Goal: Task Accomplishment & Management: Use online tool/utility

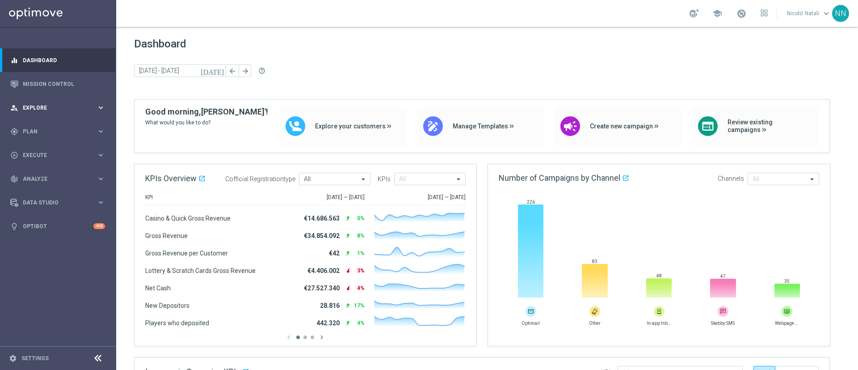
click at [48, 105] on span "Explore" at bounding box center [60, 107] width 74 height 5
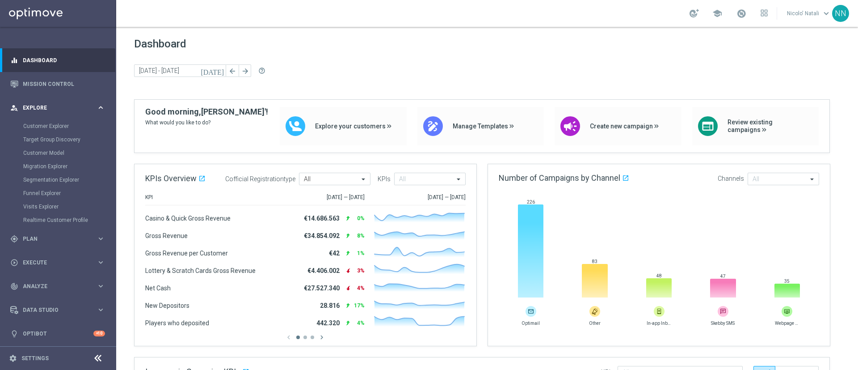
click at [42, 109] on span "Explore" at bounding box center [60, 107] width 74 height 5
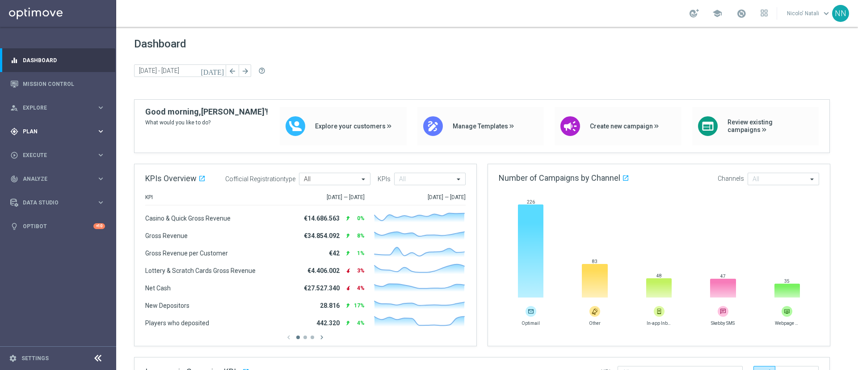
click at [46, 133] on span "Plan" at bounding box center [60, 131] width 74 height 5
click at [46, 173] on button "Templates keyboard_arrow_right" at bounding box center [64, 176] width 82 height 7
click at [46, 190] on link "Optimail" at bounding box center [60, 189] width 65 height 7
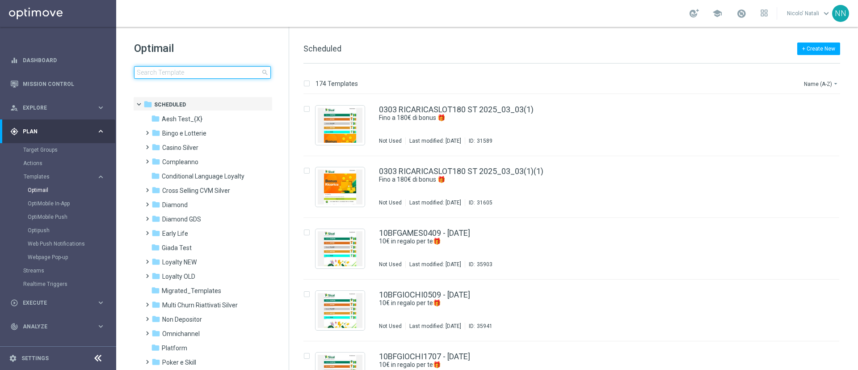
drag, startPoint x: 95, startPoint y: 144, endPoint x: 218, endPoint y: 71, distance: 142.9
click at [218, 71] on input at bounding box center [202, 72] width 137 height 13
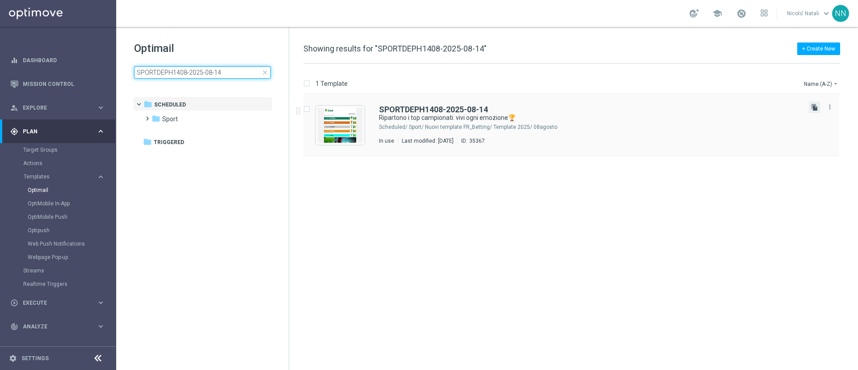
type input "SPORTDEPH1408-2025-08-14"
click at [813, 109] on icon "file_copy" at bounding box center [814, 107] width 7 height 7
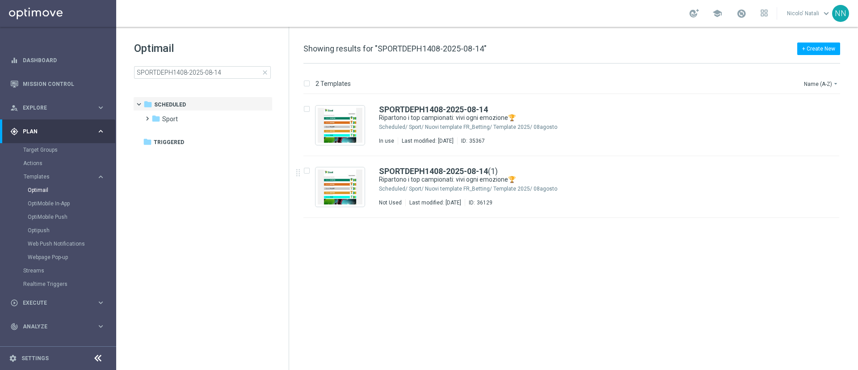
drag, startPoint x: 825, startPoint y: 168, endPoint x: 529, endPoint y: 248, distance: 307.0
click at [529, 248] on div "insert_drive_file SPORTDEPH1408-2025-08-14 Ripartono i top campionati: vivi ogn…" at bounding box center [576, 231] width 562 height 275
click at [828, 167] on icon "more_vert" at bounding box center [829, 168] width 7 height 7
click at [787, 178] on div "Move" at bounding box center [794, 178] width 54 height 6
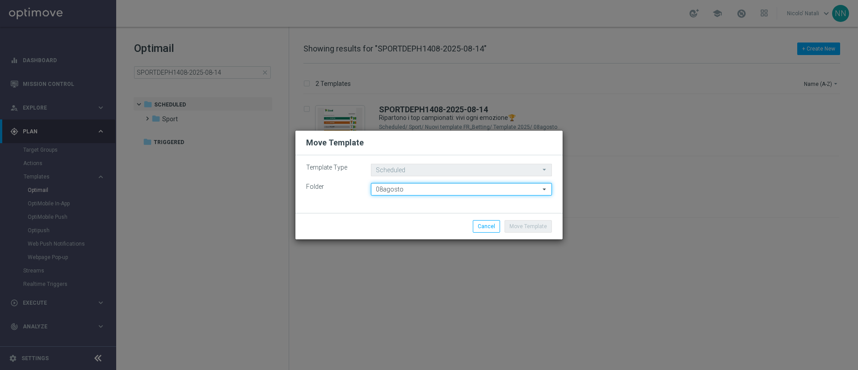
click at [514, 189] on input "08agosto" at bounding box center [461, 189] width 181 height 13
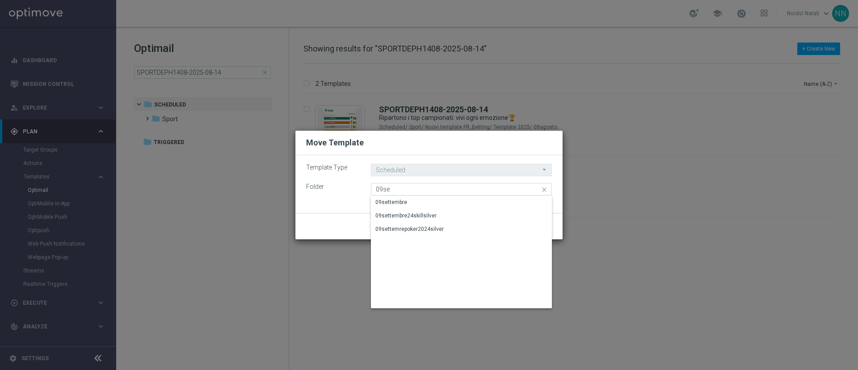
click at [492, 198] on div "09settembre" at bounding box center [461, 202] width 181 height 13
type input "09settembre"
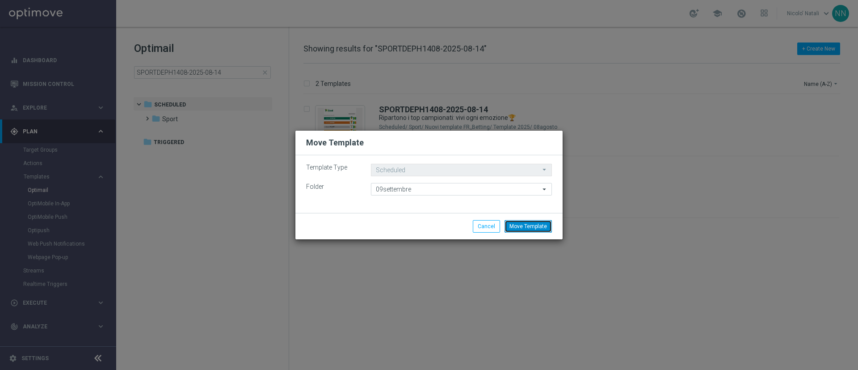
click at [526, 226] on button "Move Template" at bounding box center [528, 226] width 47 height 13
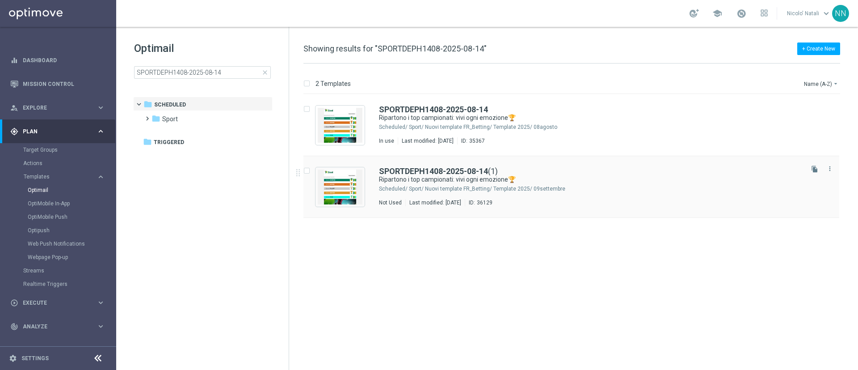
click at [480, 187] on div "Sport/ Nuovi template FR_Betting/ Template 2025/ 09settembre" at bounding box center [605, 188] width 393 height 7
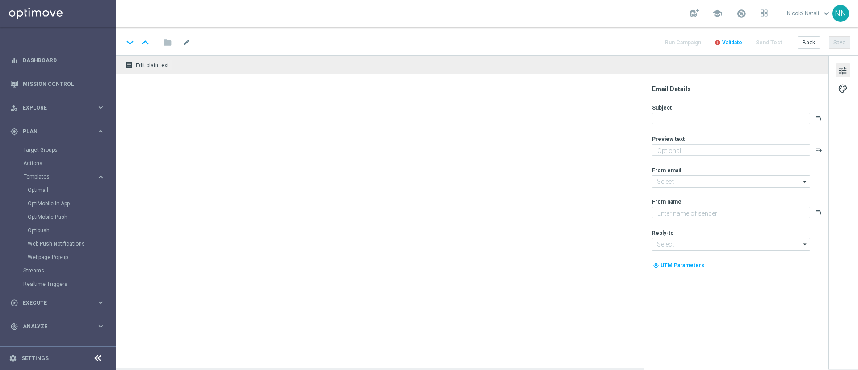
type textarea "fino a 30€ Freebet🎁"
type textarea "Sisal"
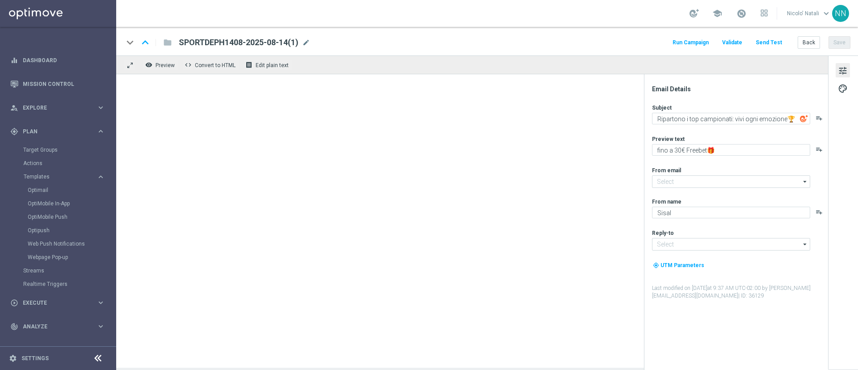
type input "[EMAIL_ADDRESS][DOMAIN_NAME]"
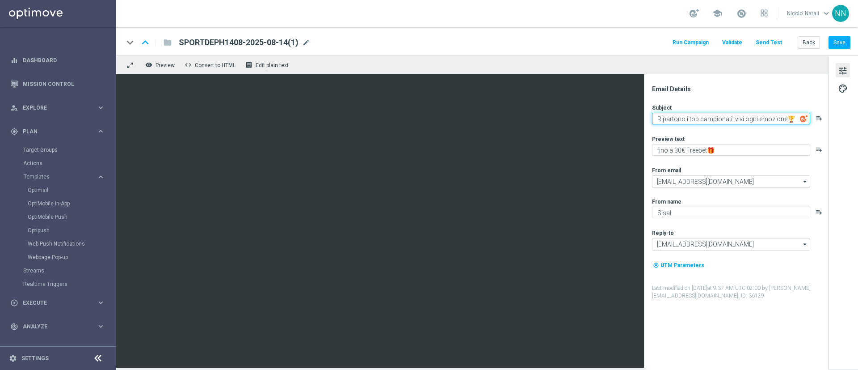
drag, startPoint x: 714, startPoint y: 123, endPoint x: 742, endPoint y: 117, distance: 28.8
click at [742, 117] on textarea "Ripartono i top campionati: vivi ogni emozione🏆" at bounding box center [731, 119] width 158 height 12
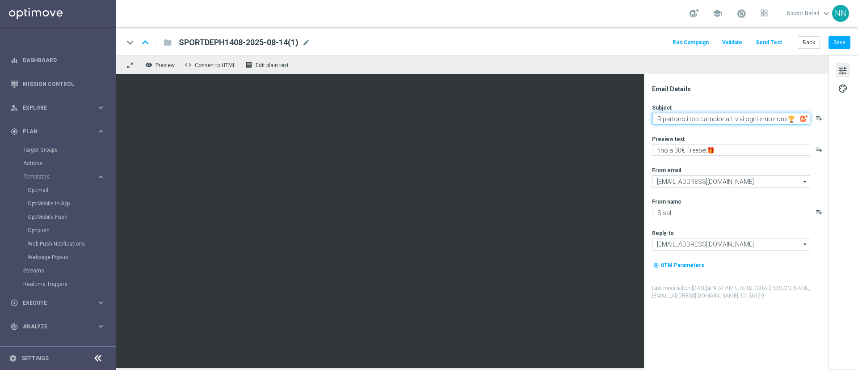
click at [665, 117] on textarea "Ripartono i top campionati: vivi ogni emozione🏆" at bounding box center [731, 119] width 158 height 12
drag, startPoint x: 721, startPoint y: 117, endPoint x: 679, endPoint y: 116, distance: 42.5
click at [679, 116] on textarea "Ritorna i top campionati: vivi ogni emozione🏆" at bounding box center [731, 119] width 158 height 12
type textarea "Ritorna la Serie A: vivi ogni emozione🏆"
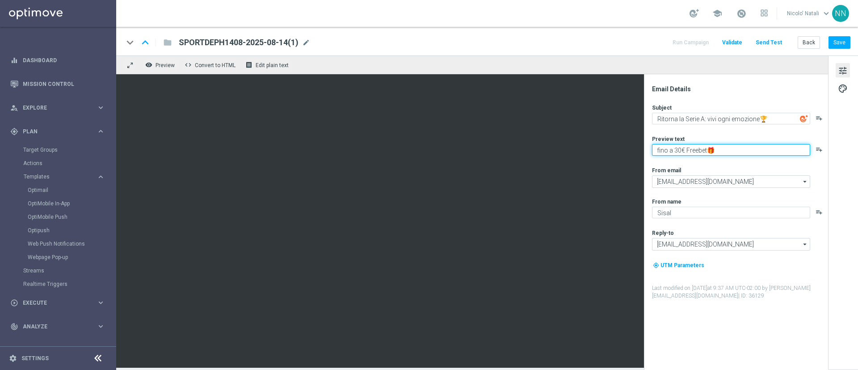
click at [677, 149] on textarea "fino a 30€ Freebet🎁" at bounding box center [731, 150] width 158 height 12
type textarea "fino a 20€ Freebet🎁"
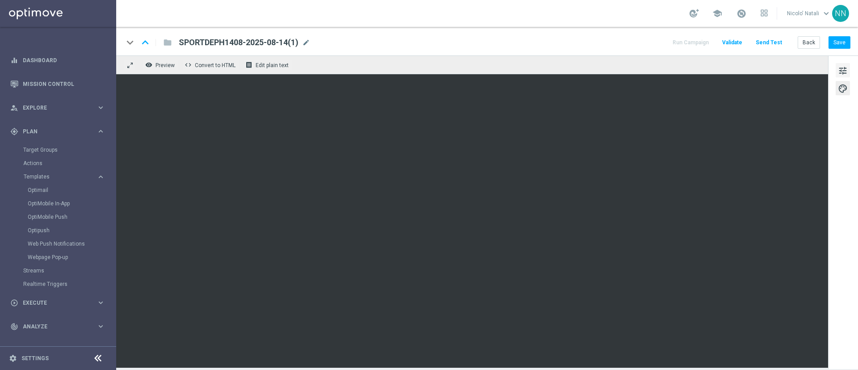
click at [846, 65] on span "tune" at bounding box center [843, 71] width 10 height 12
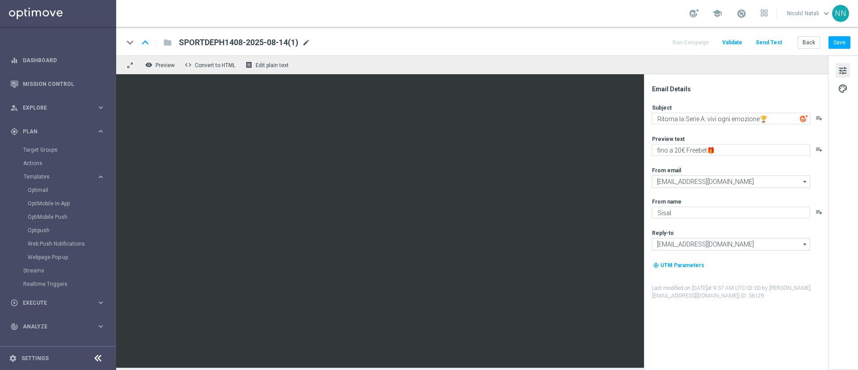
click at [305, 39] on span "mode_edit" at bounding box center [306, 42] width 8 height 8
click at [0, 0] on input "SPORTDEPH1408-2025-08-14(1)" at bounding box center [0, 0] width 0 height 0
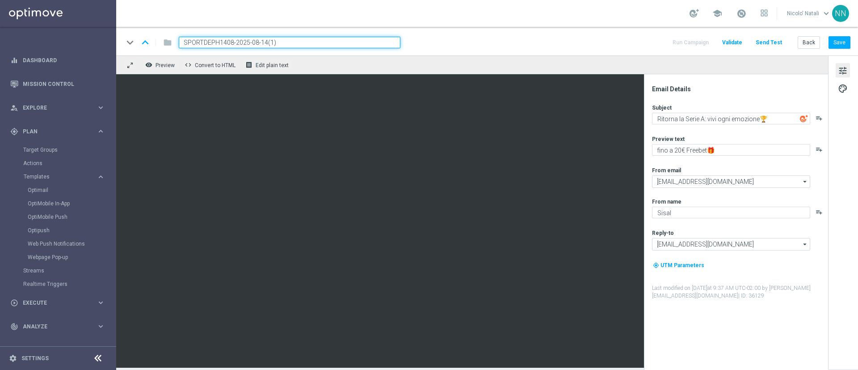
click at [305, 39] on input "SPORTDEPH1408-2025-08-14(1)" at bounding box center [290, 43] width 222 height 12
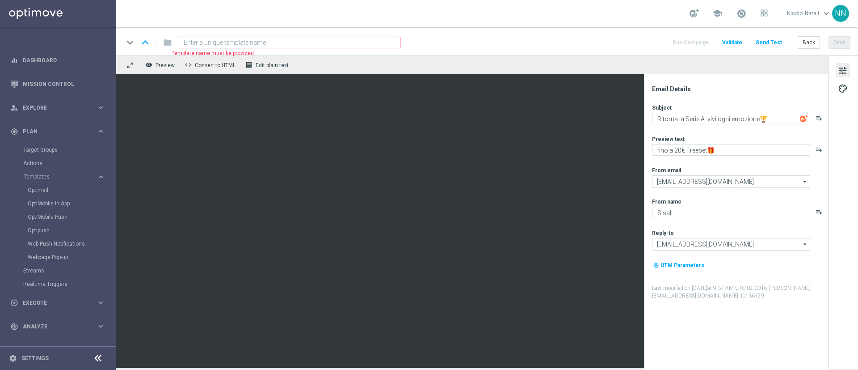
paste input "SPORTDEPH1209-2025-09-12"
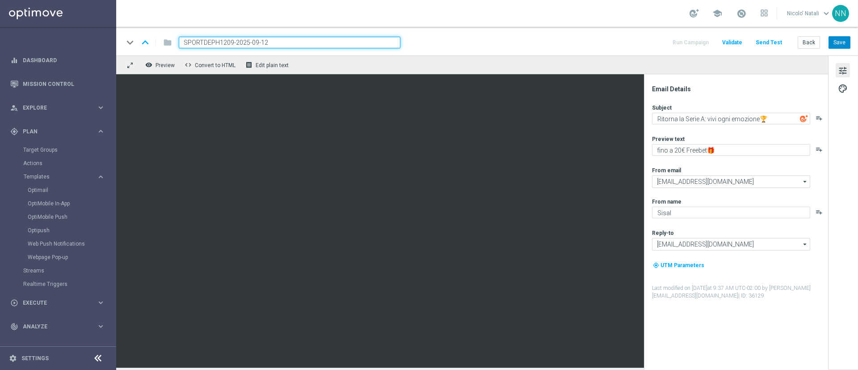
type input "SPORTDEPH1209-2025-09-12"
click at [834, 41] on button "Save" at bounding box center [840, 42] width 22 height 13
click at [837, 44] on button "Save" at bounding box center [840, 42] width 22 height 13
click at [844, 42] on button "Save" at bounding box center [840, 42] width 22 height 13
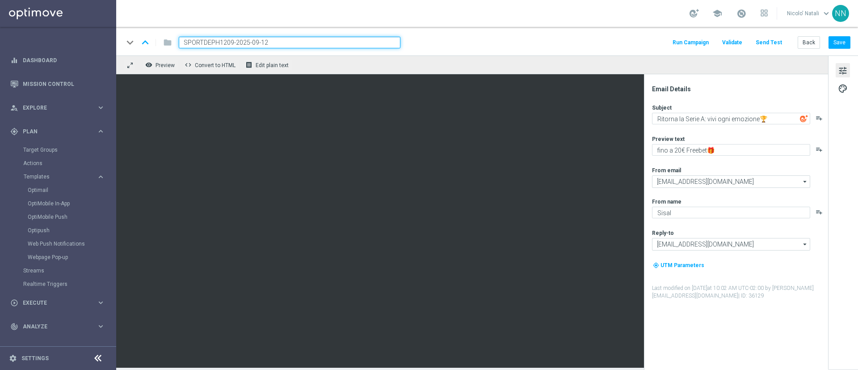
click at [221, 38] on input "SPORTDEPH1209-2025-09-12" at bounding box center [290, 43] width 222 height 12
click at [42, 190] on link "Optimail" at bounding box center [60, 189] width 65 height 7
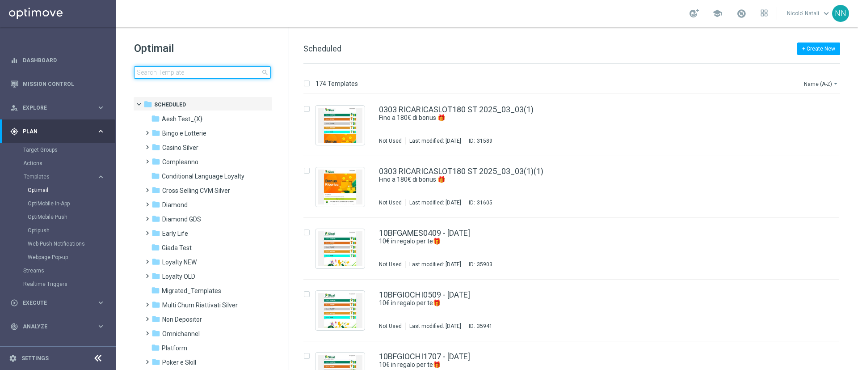
click at [179, 73] on input at bounding box center [202, 72] width 137 height 13
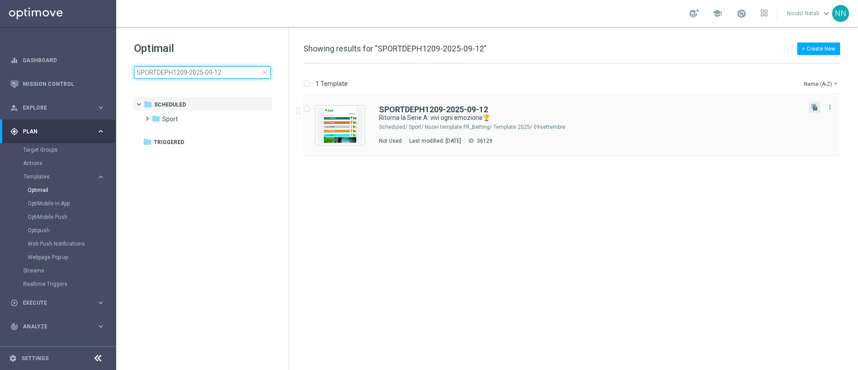
type input "SPORTDEPH1209-2025-09-12"
click at [818, 112] on button "file_copy" at bounding box center [815, 107] width 12 height 12
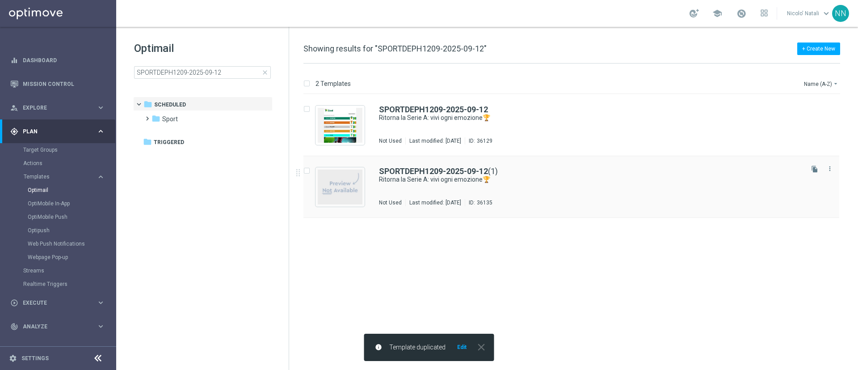
click at [537, 195] on div "SPORTDEPH1209-2025-09-12 (1) Ritorna la Serie A: vivi ogni emozione🏆 Not Used L…" at bounding box center [590, 186] width 423 height 39
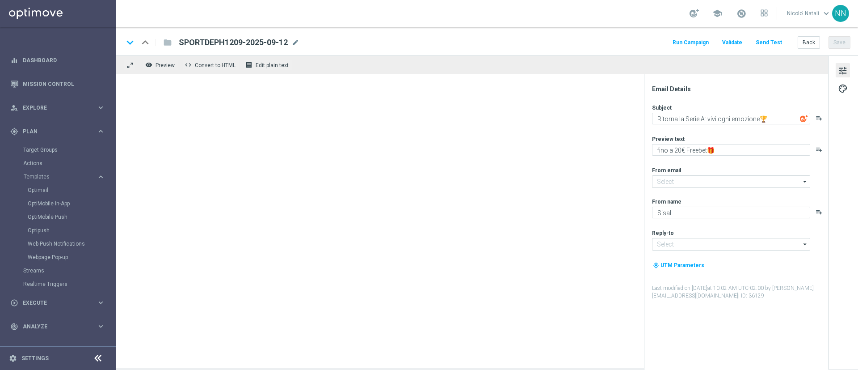
type input "[EMAIL_ADDRESS][DOMAIN_NAME]"
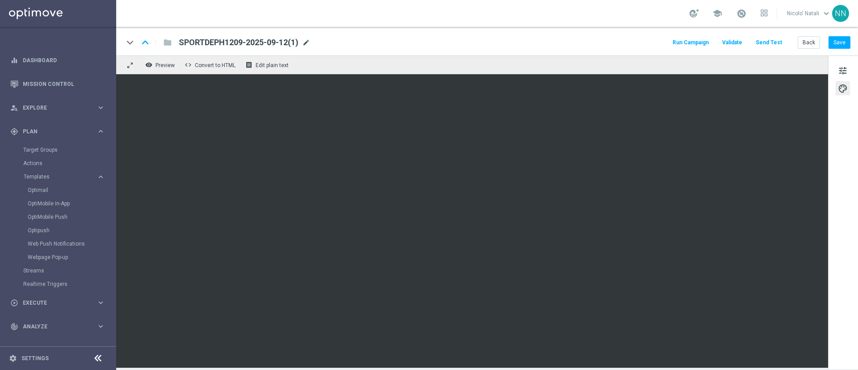
click at [309, 42] on span "mode_edit" at bounding box center [306, 42] width 8 height 8
click at [0, 0] on input "SPORTDEPH1209-2025-09-12(1)" at bounding box center [0, 0] width 0 height 0
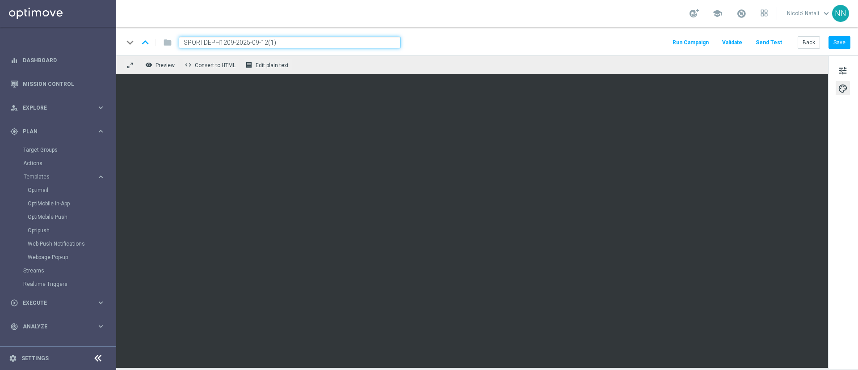
click at [309, 42] on input "SPORTDEPH1209-2025-09-12(1)" at bounding box center [290, 43] width 222 height 12
paste input "M1209-2025-09-12"
type input "SPORTDEPM1209-2025-09-12"
click at [846, 65] on span "tune" at bounding box center [843, 71] width 10 height 12
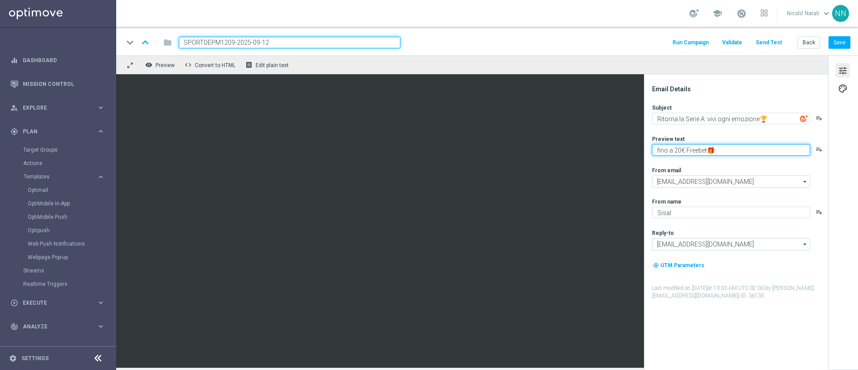
click at [677, 150] on textarea "fino a 20€ Freebet🎁" at bounding box center [731, 150] width 158 height 12
type textarea "fino a 10€ Freebet🎁"
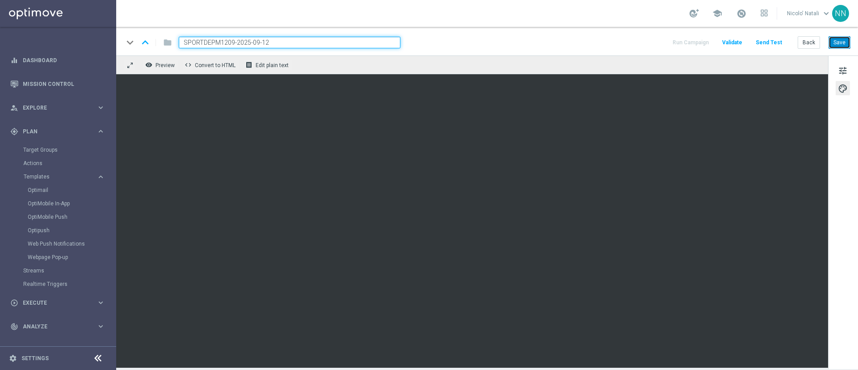
click at [839, 44] on button "Save" at bounding box center [840, 42] width 22 height 13
click at [842, 44] on button "Save" at bounding box center [840, 42] width 22 height 13
click at [841, 44] on button "Save" at bounding box center [840, 42] width 22 height 13
click at [839, 49] on div "keyboard_arrow_down keyboard_arrow_up folder SPORTDEPM1209-2025-09-12 Run Campa…" at bounding box center [487, 41] width 742 height 29
click at [839, 45] on button "Save" at bounding box center [840, 42] width 22 height 13
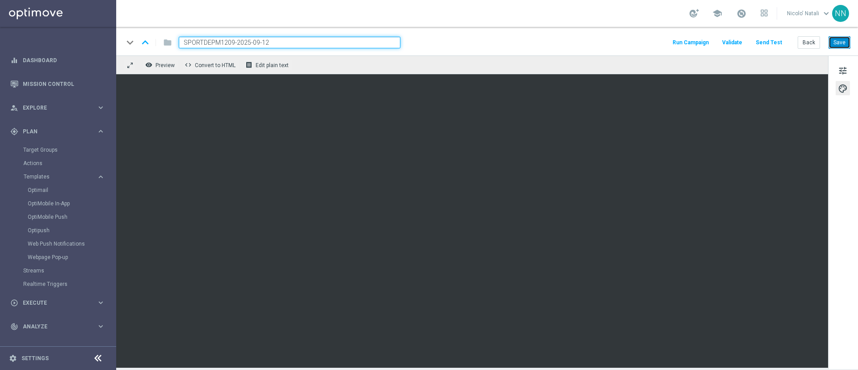
click at [836, 43] on button "Save" at bounding box center [840, 42] width 22 height 13
click at [44, 194] on div "Optimail" at bounding box center [72, 189] width 88 height 13
click at [45, 188] on link "Optimail" at bounding box center [60, 189] width 65 height 7
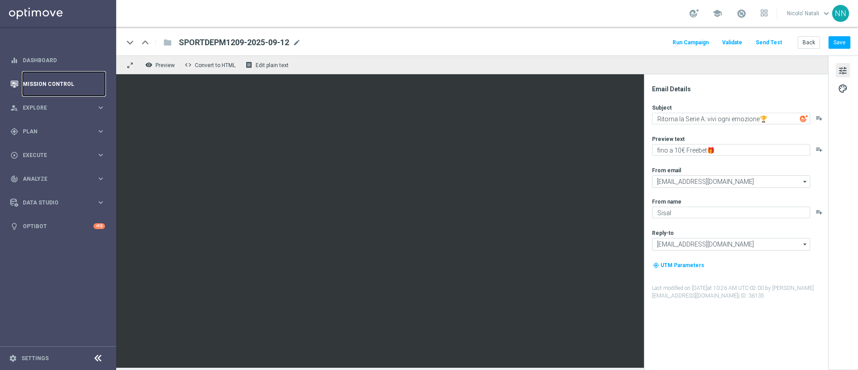
click at [39, 83] on link "Mission Control" at bounding box center [64, 84] width 82 height 24
